Goal: Transaction & Acquisition: Purchase product/service

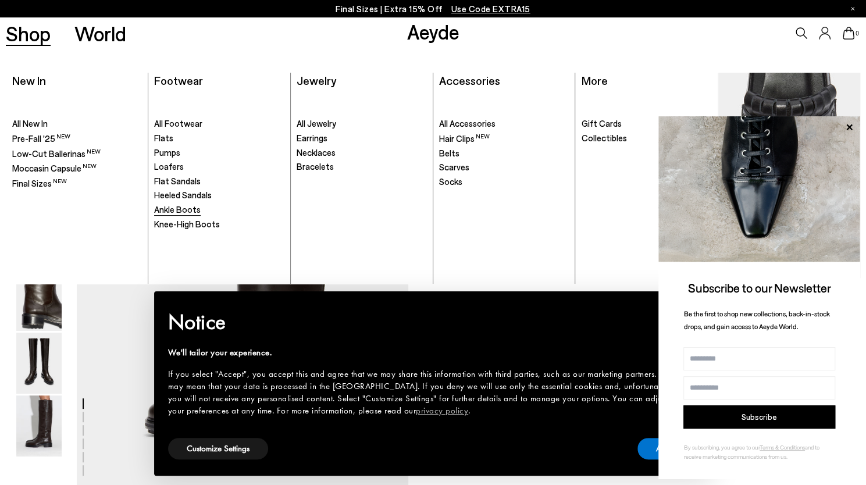
click at [166, 206] on span "Ankle Boots" at bounding box center [177, 209] width 47 height 10
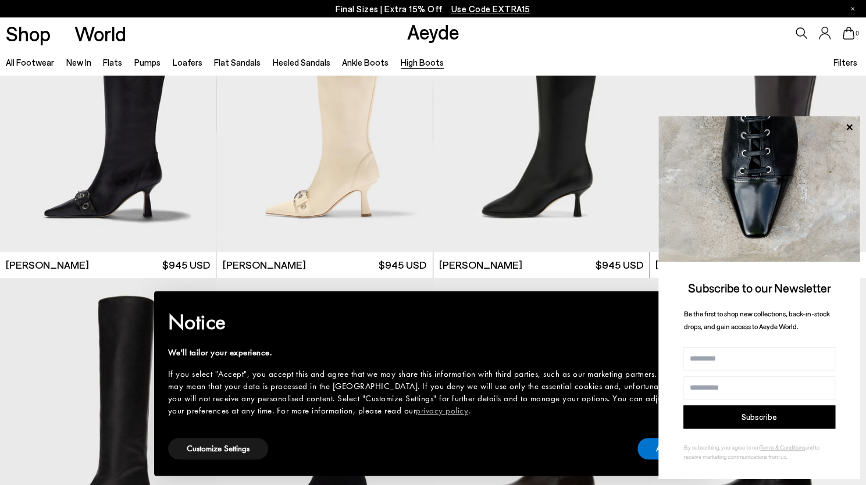
scroll to position [96, 0]
click at [857, 128] on img at bounding box center [759, 188] width 202 height 145
click at [850, 128] on icon at bounding box center [849, 127] width 6 height 6
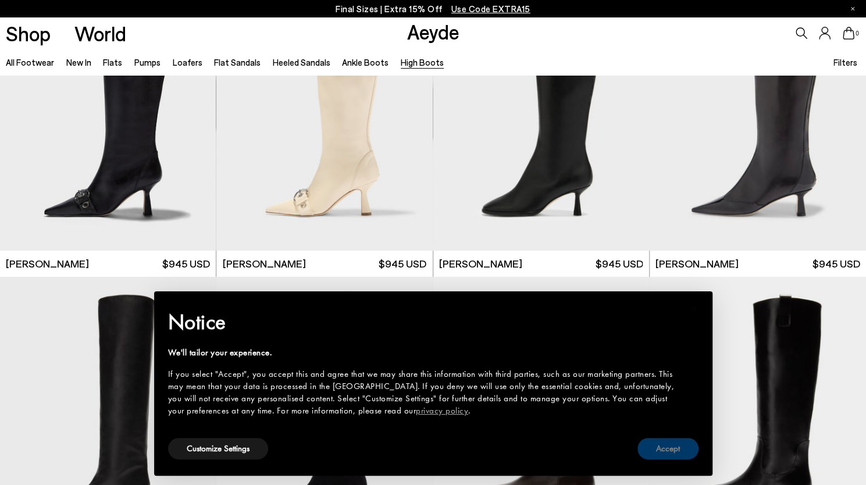
click at [671, 446] on button "Accept" at bounding box center [667, 449] width 61 height 22
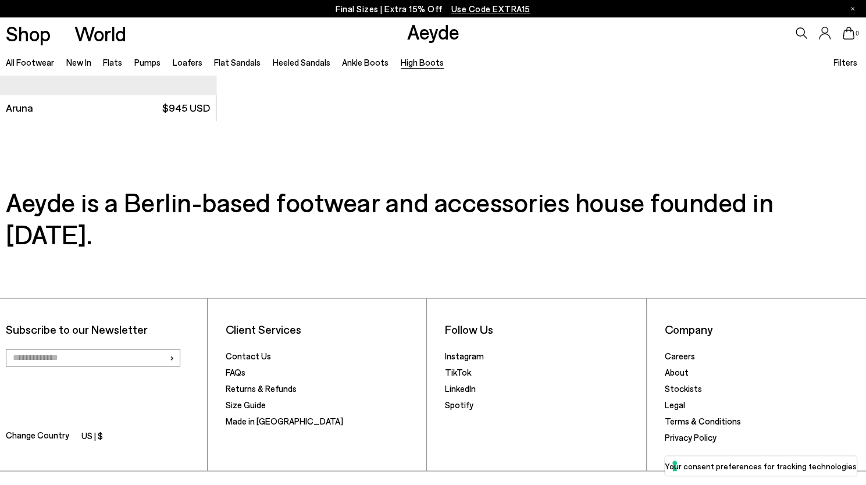
scroll to position [851, 0]
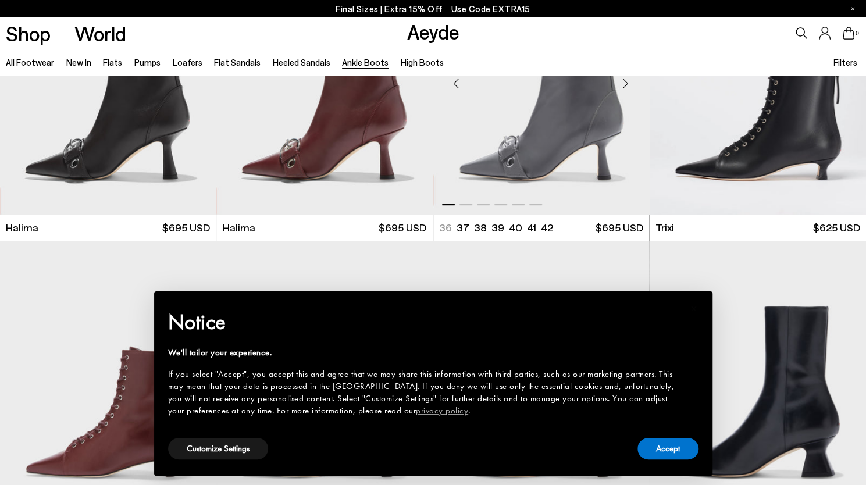
scroll to position [143, 0]
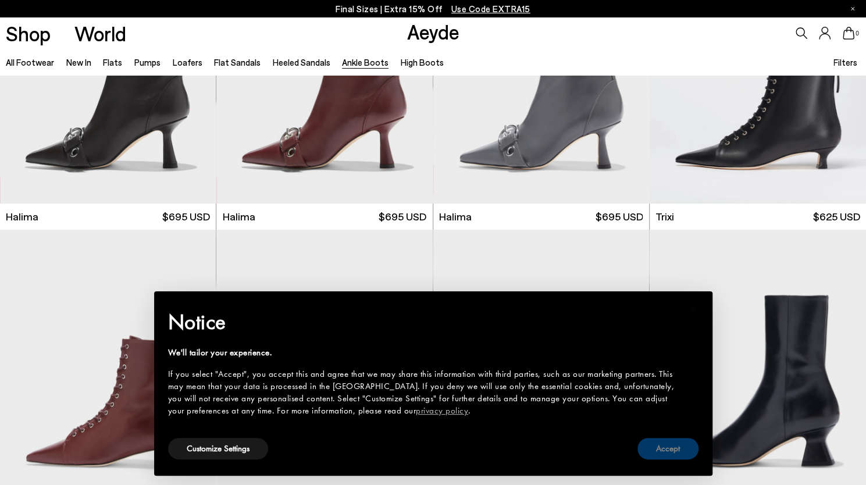
click at [662, 447] on button "Accept" at bounding box center [667, 449] width 61 height 22
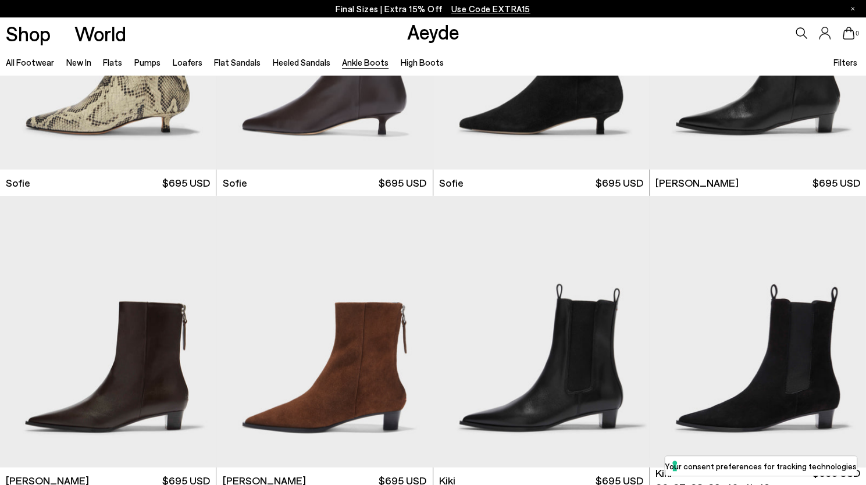
scroll to position [1368, 0]
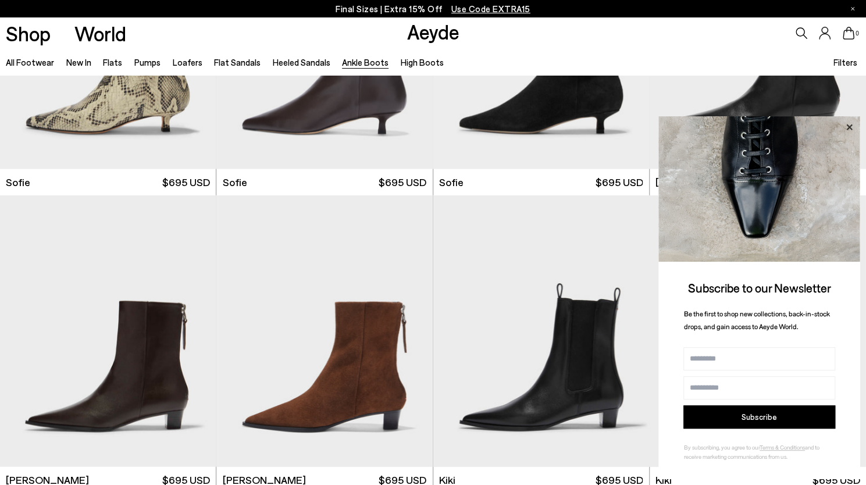
click at [847, 126] on icon at bounding box center [849, 127] width 6 height 6
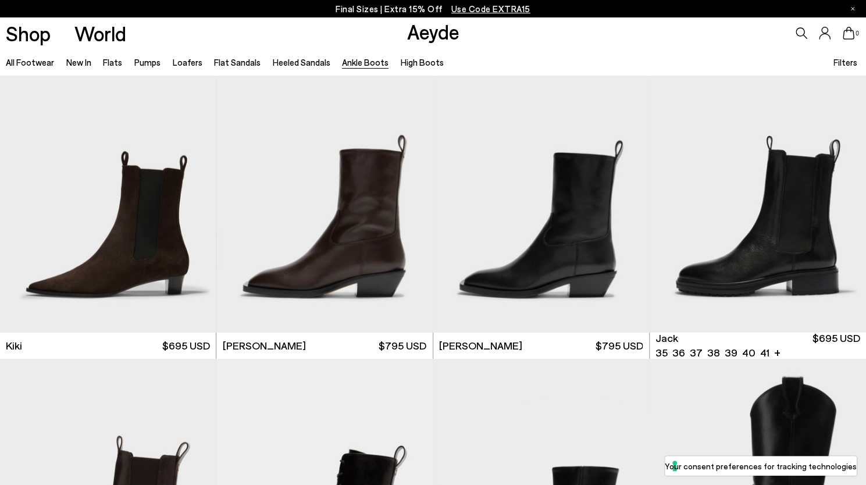
scroll to position [1803, 0]
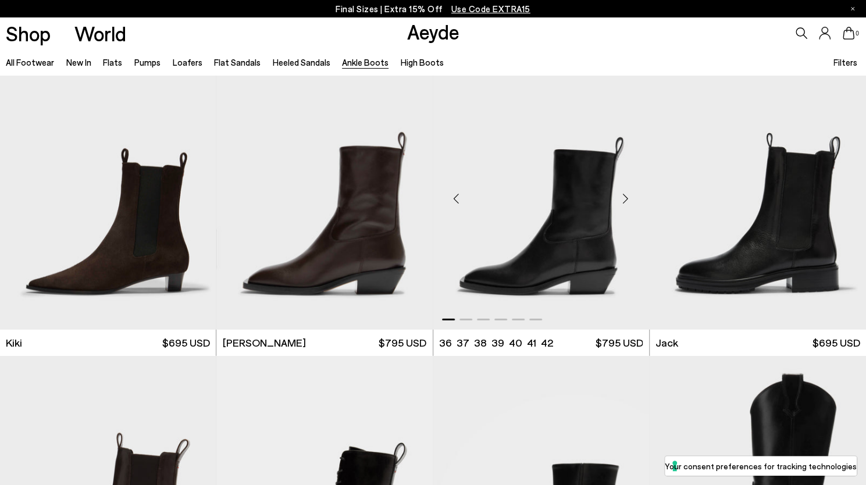
click at [624, 197] on div "Next slide" at bounding box center [625, 198] width 35 height 35
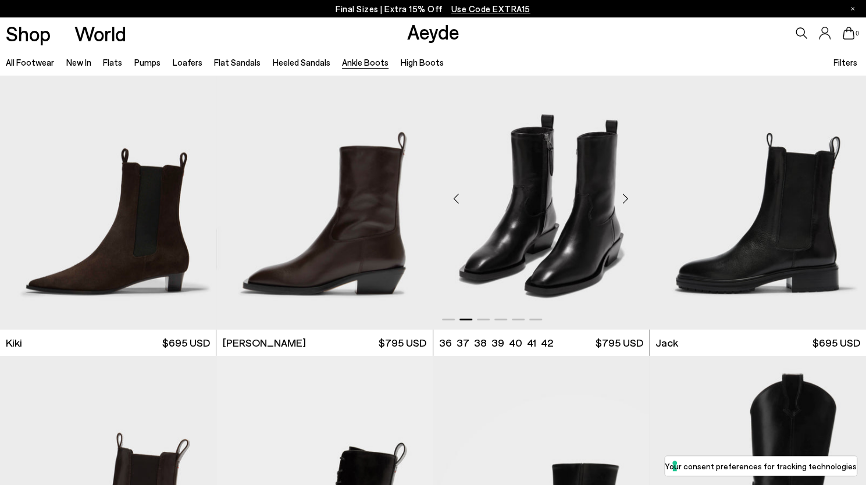
click at [624, 197] on div "Next slide" at bounding box center [625, 198] width 35 height 35
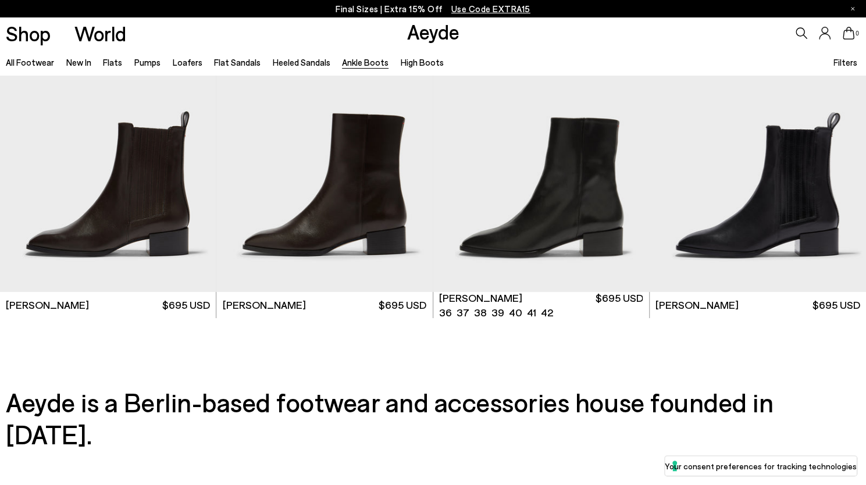
scroll to position [2436, 0]
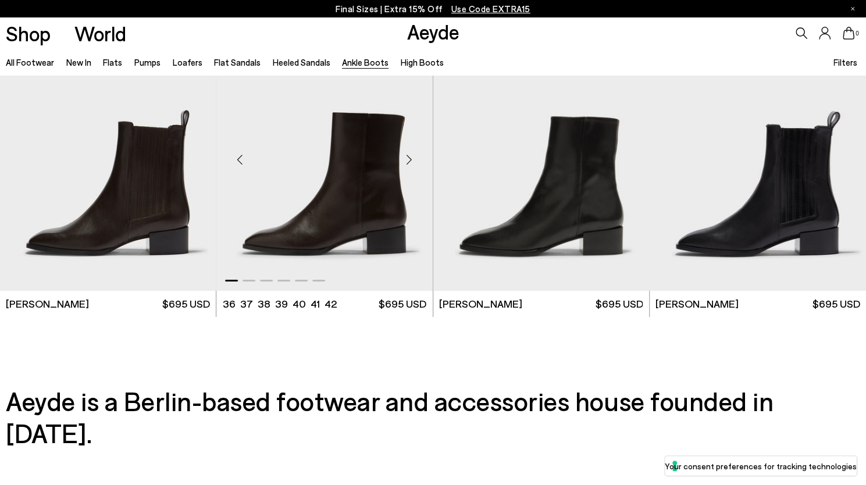
click at [410, 158] on div "Next slide" at bounding box center [409, 159] width 35 height 35
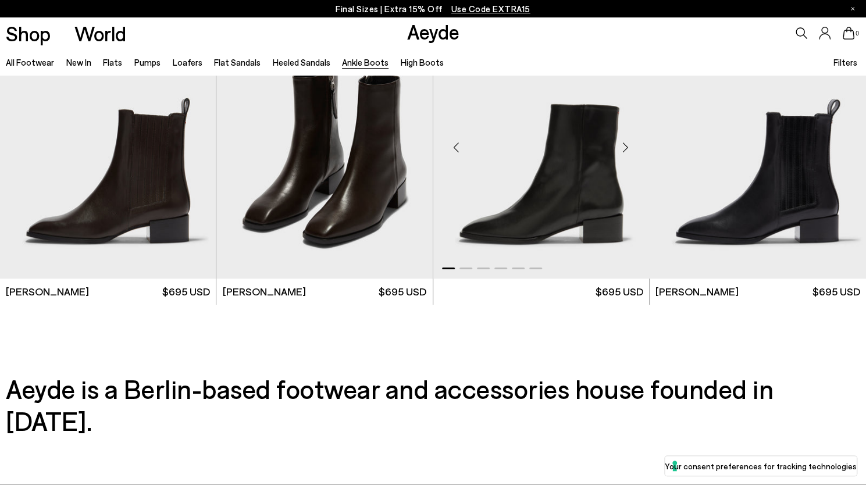
scroll to position [2436, 0]
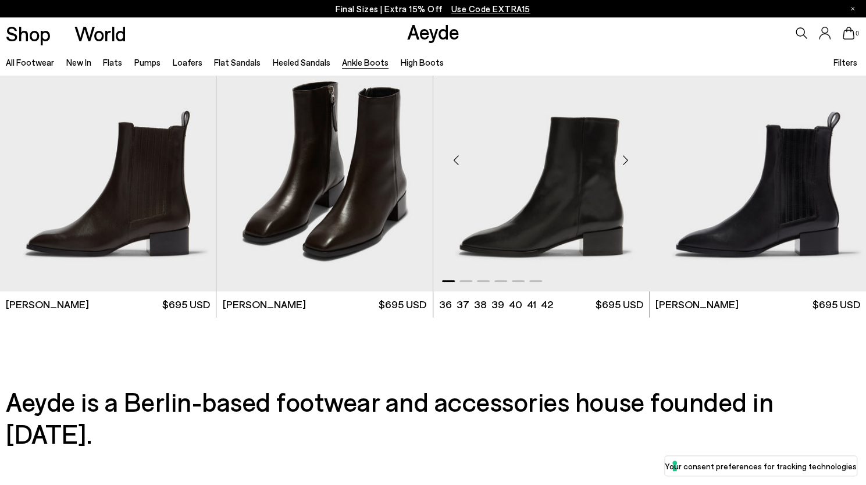
click at [626, 160] on div "Next slide" at bounding box center [625, 160] width 35 height 35
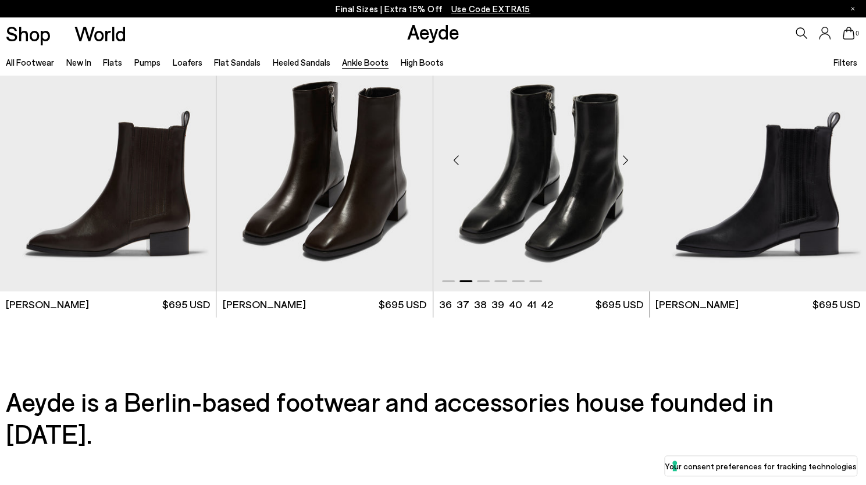
click at [626, 160] on div "Next slide" at bounding box center [625, 160] width 35 height 35
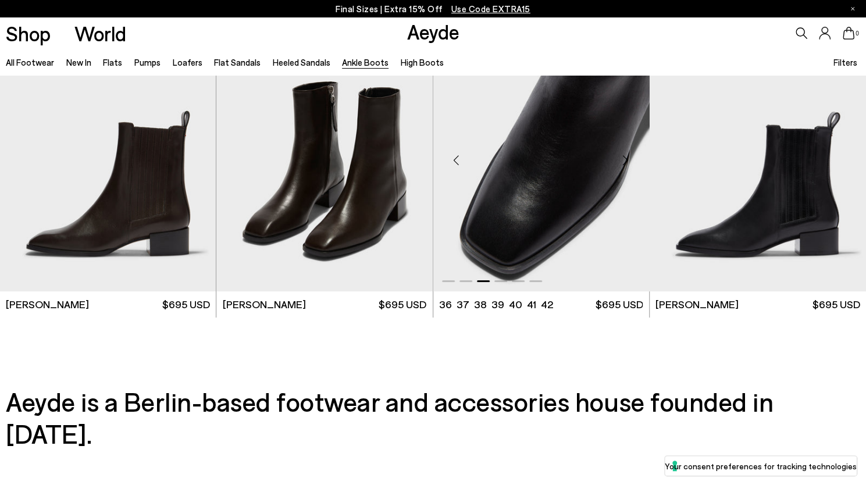
click at [626, 160] on div "Next slide" at bounding box center [625, 160] width 35 height 35
